Goal: Task Accomplishment & Management: Manage account settings

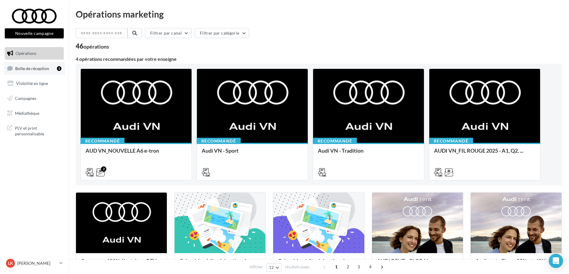
click at [32, 66] on span "Boîte de réception" at bounding box center [32, 68] width 34 height 5
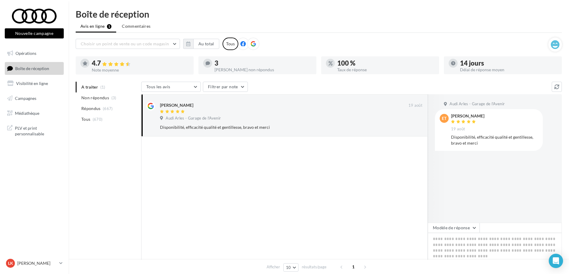
click at [104, 89] on ul "A traiter (1) Non répondus (3) Répondus (667) Tous (670)" at bounding box center [107, 103] width 63 height 43
click at [330, 108] on div "[PERSON_NAME]" at bounding box center [284, 108] width 249 height 13
click at [98, 97] on span "Non répondus" at bounding box center [95, 98] width 28 height 6
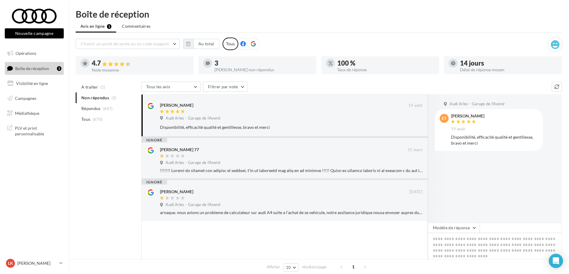
drag, startPoint x: 489, startPoint y: 117, endPoint x: 451, endPoint y: 117, distance: 37.9
click at [451, 117] on div "[PERSON_NAME]" at bounding box center [467, 116] width 33 height 4
copy div "[PERSON_NAME]"
